Goal: Task Accomplishment & Management: Complete application form

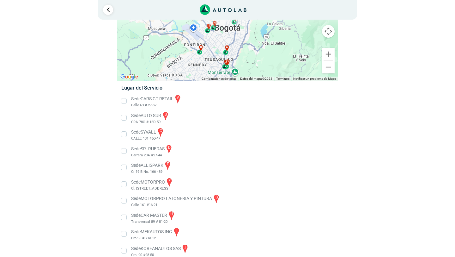
scroll to position [57, 0]
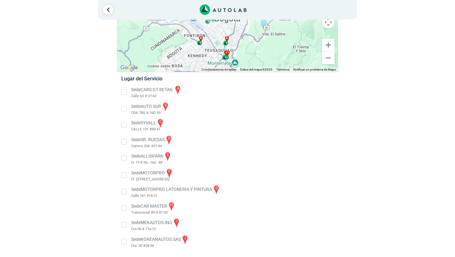
click at [123, 142] on li "Sede SR. RUEDAS d Carrera 20A #27-44" at bounding box center [228, 142] width 222 height 14
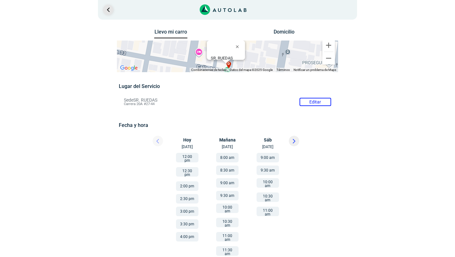
click at [108, 11] on link "Ir al paso anterior" at bounding box center [108, 10] width 10 height 10
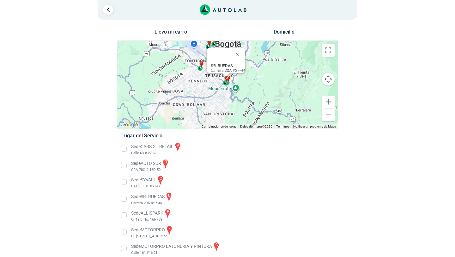
scroll to position [57, 0]
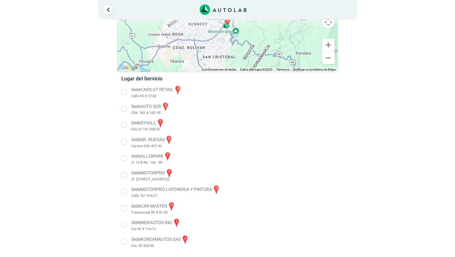
click at [125, 94] on li "Sede CARS GT RETAIL a Calle 63 # 27-62" at bounding box center [228, 92] width 222 height 14
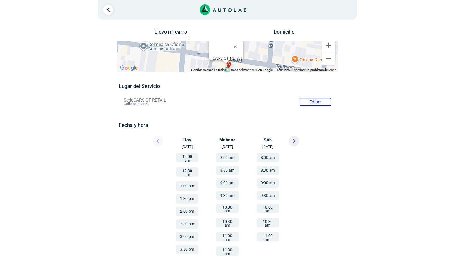
click at [188, 141] on div "[DATE] [DATE]" at bounding box center [190, 143] width 38 height 14
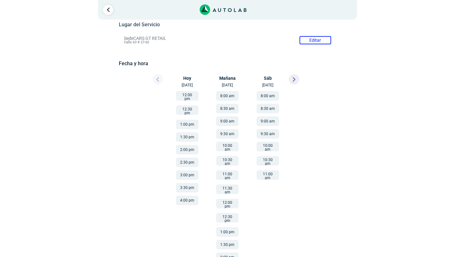
scroll to position [68, 0]
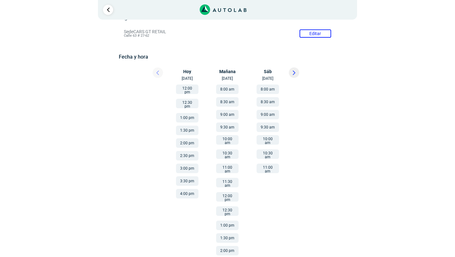
click at [182, 88] on button "12:00 pm" at bounding box center [187, 88] width 22 height 9
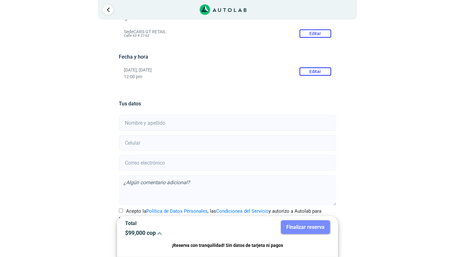
scroll to position [87, 0]
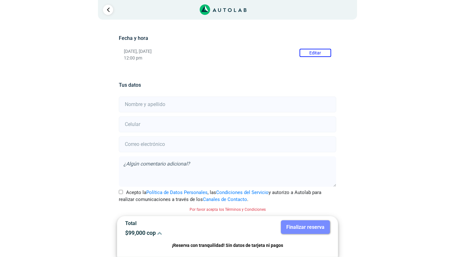
click at [150, 103] on input "text" at bounding box center [227, 104] width 217 height 16
type input "[PERSON_NAME]"
type input "3117334801"
type input "[EMAIL_ADDRESS][DOMAIN_NAME]"
click at [126, 162] on textarea at bounding box center [227, 171] width 217 height 30
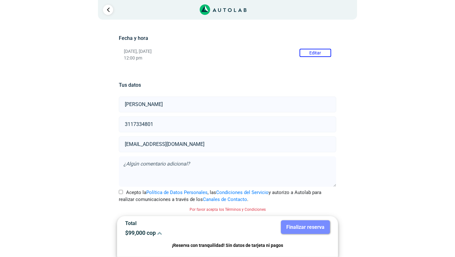
type textarea "L"
click at [123, 163] on textarea "Arreglo [PERSON_NAME]" at bounding box center [227, 171] width 217 height 30
type textarea "cotización arreglo de citroen c5 aircross por colisión frontal leve"
click at [123, 192] on input "Acepto la Política de Datos Personales , las Condiciones del Servicio y autoriz…" at bounding box center [121, 192] width 4 height 4
checkbox input "true"
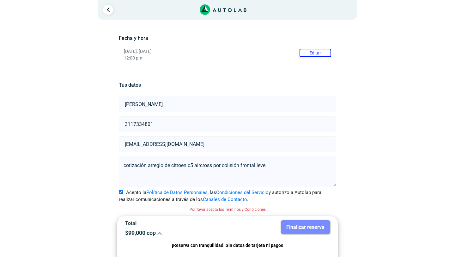
scroll to position [79, 0]
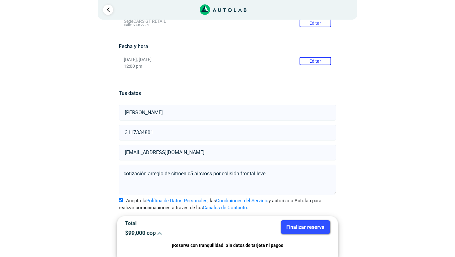
click at [305, 229] on button "Finalizar reserva" at bounding box center [305, 227] width 49 height 14
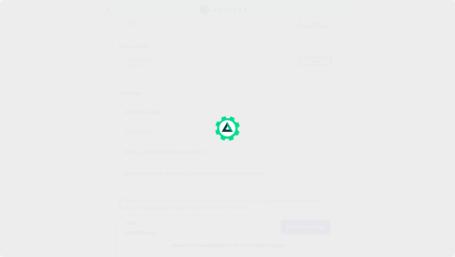
scroll to position [0, 0]
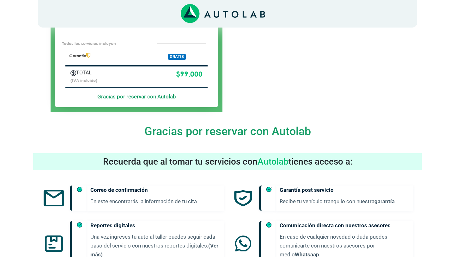
scroll to position [305, 0]
